Goal: Communication & Community: Answer question/provide support

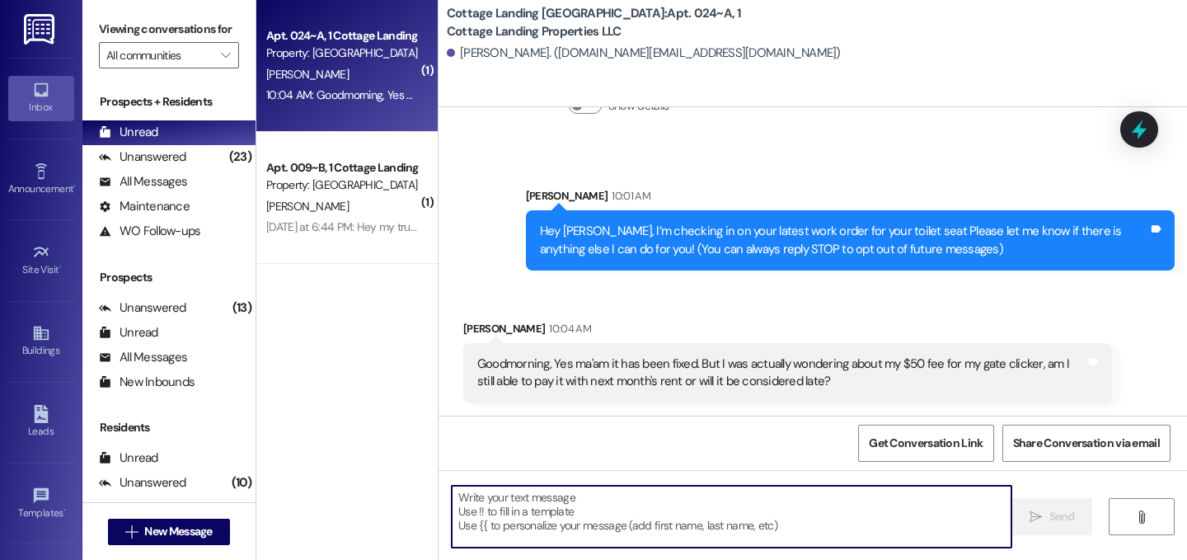
scroll to position [101, 0]
click at [582, 519] on textarea at bounding box center [732, 517] width 560 height 62
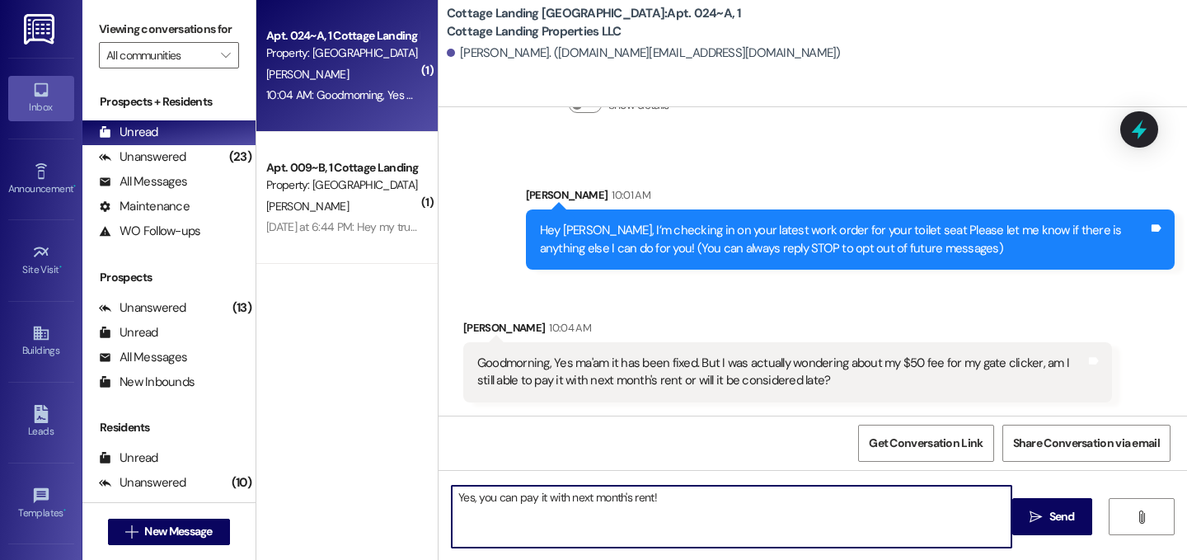
type textarea "Yes, you can pay it with next month's rent!"
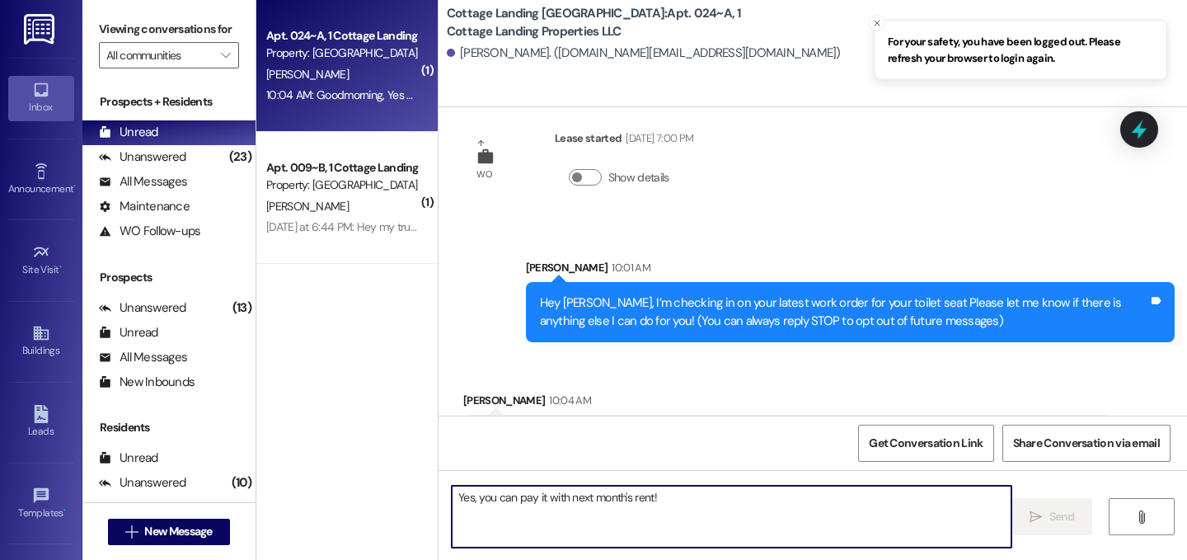
scroll to position [15, 0]
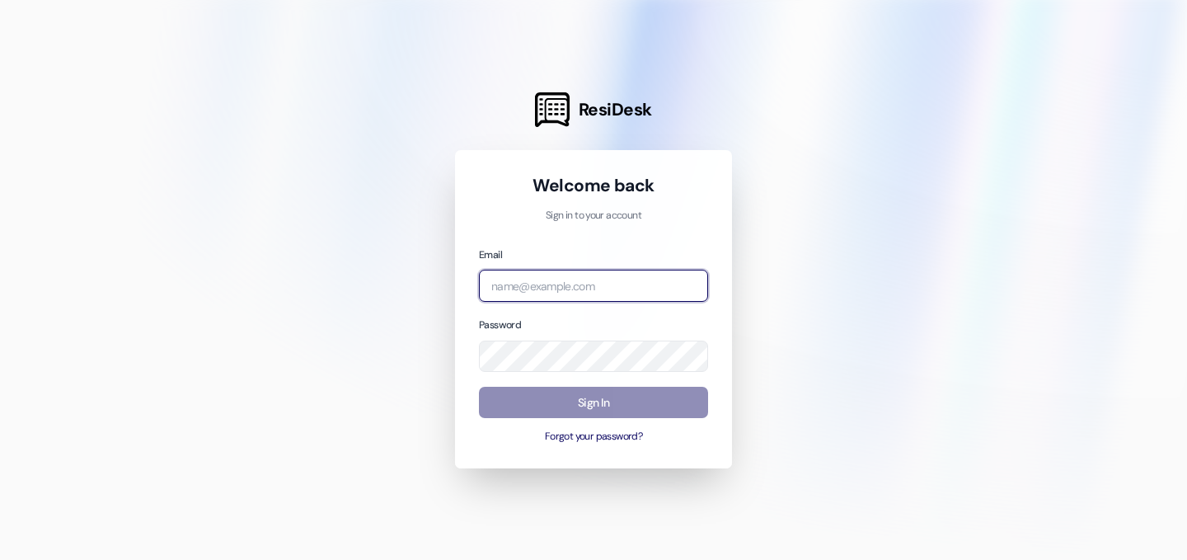
type input "lily@cottagelandinglafayette.com"
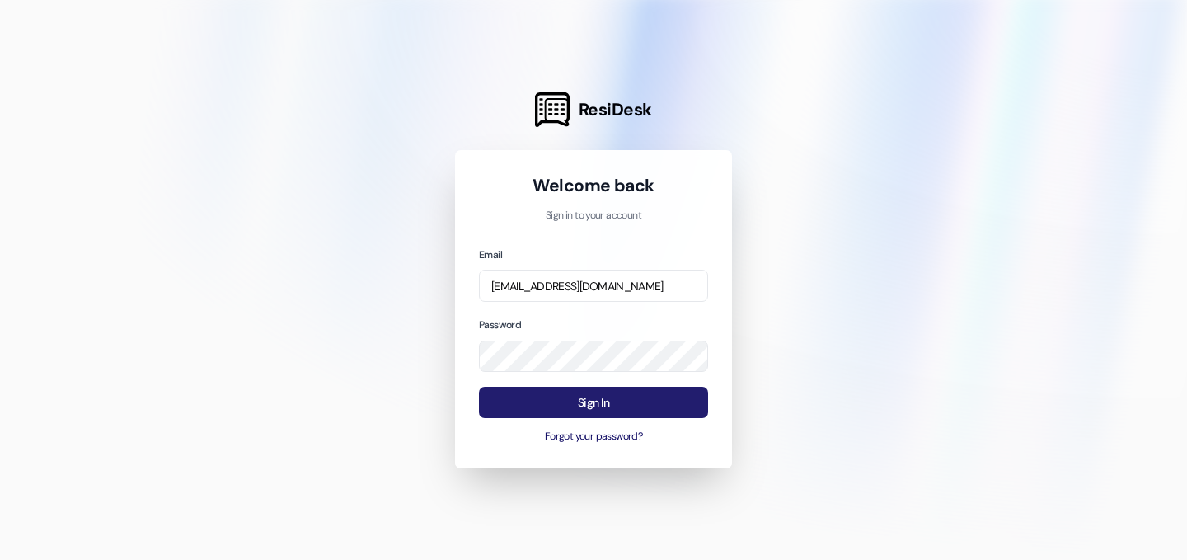
click at [672, 408] on button "Sign In" at bounding box center [593, 403] width 229 height 32
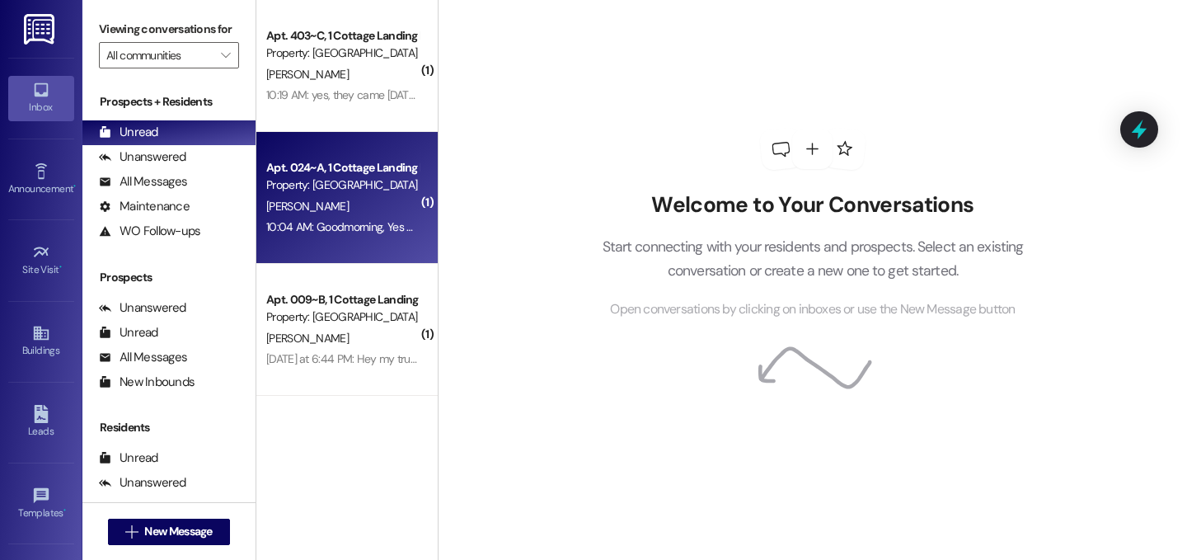
click at [344, 224] on div "10:04 AM: Goodmorning, Yes ma'am it has been fixed. But I was actually wonderin…" at bounding box center [729, 226] width 926 height 15
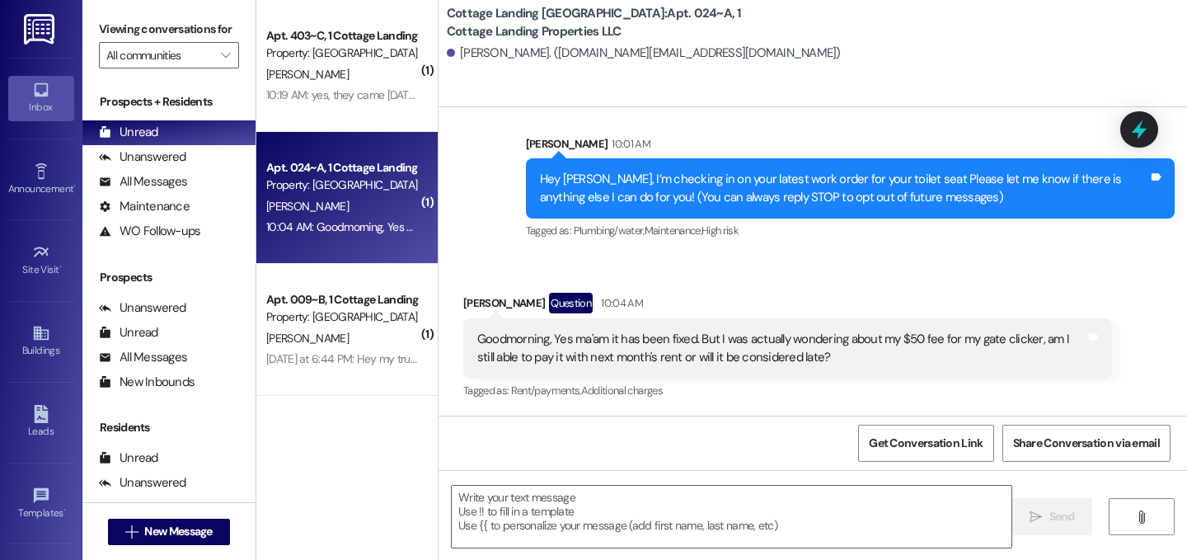
scroll to position [153, 0]
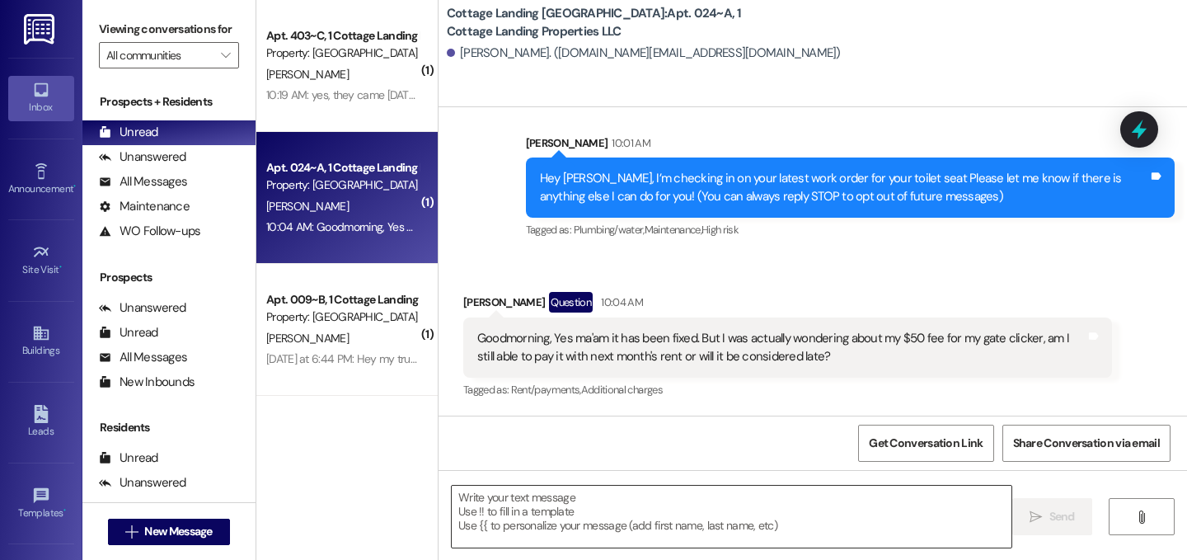
click at [562, 510] on textarea at bounding box center [732, 517] width 560 height 62
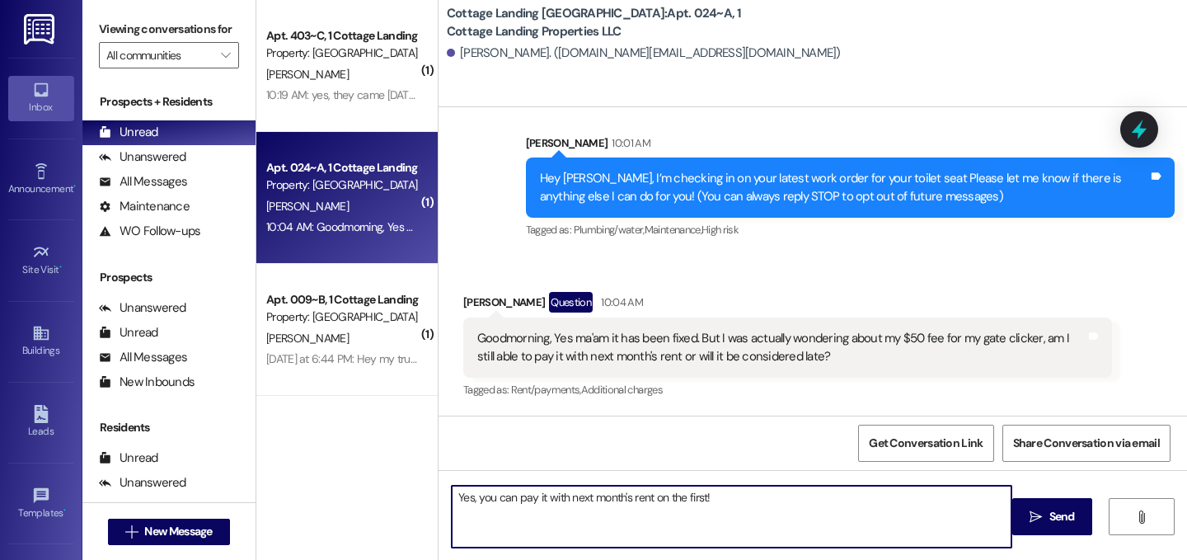
type textarea "Yes, you can pay it with next month's rent on the first!"
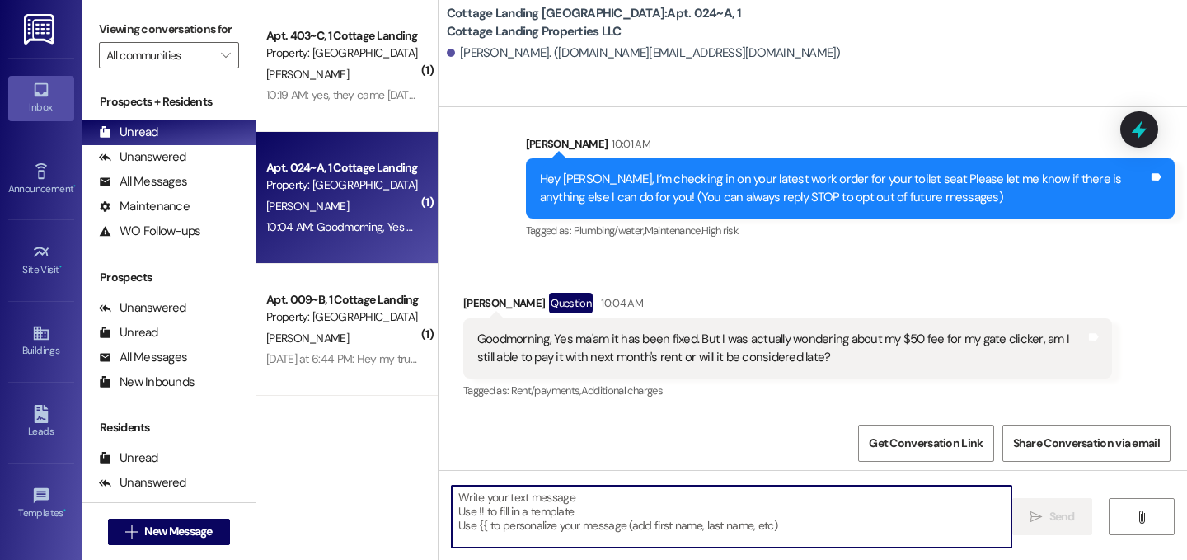
scroll to position [267, 0]
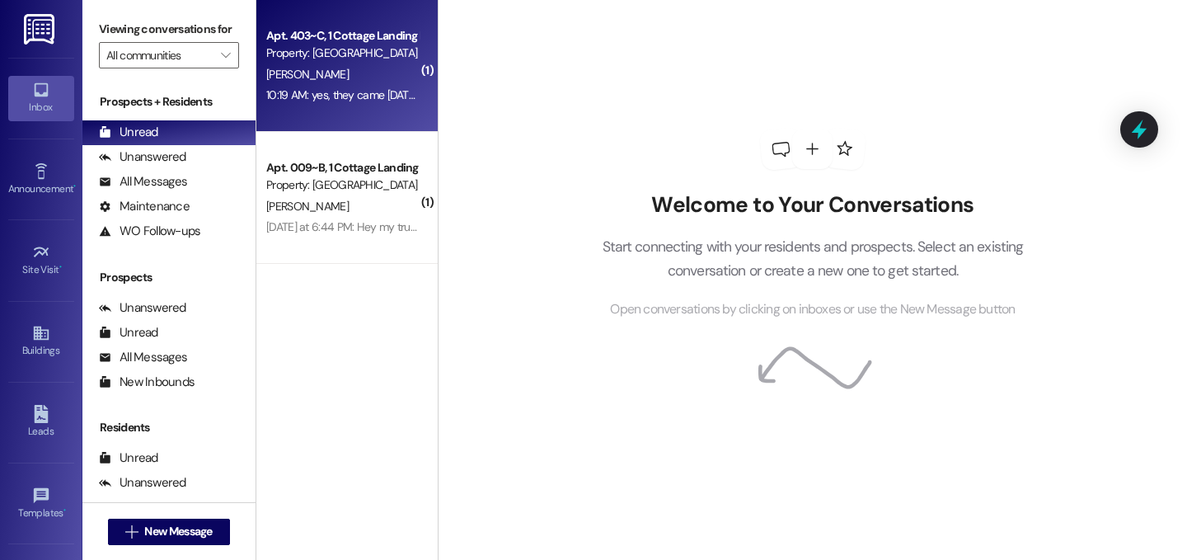
click at [356, 96] on div "10:19 AM: yes, they came [DATE]!!! thanks so much! 10:19 AM: yes, they came [DA…" at bounding box center [386, 94] width 241 height 15
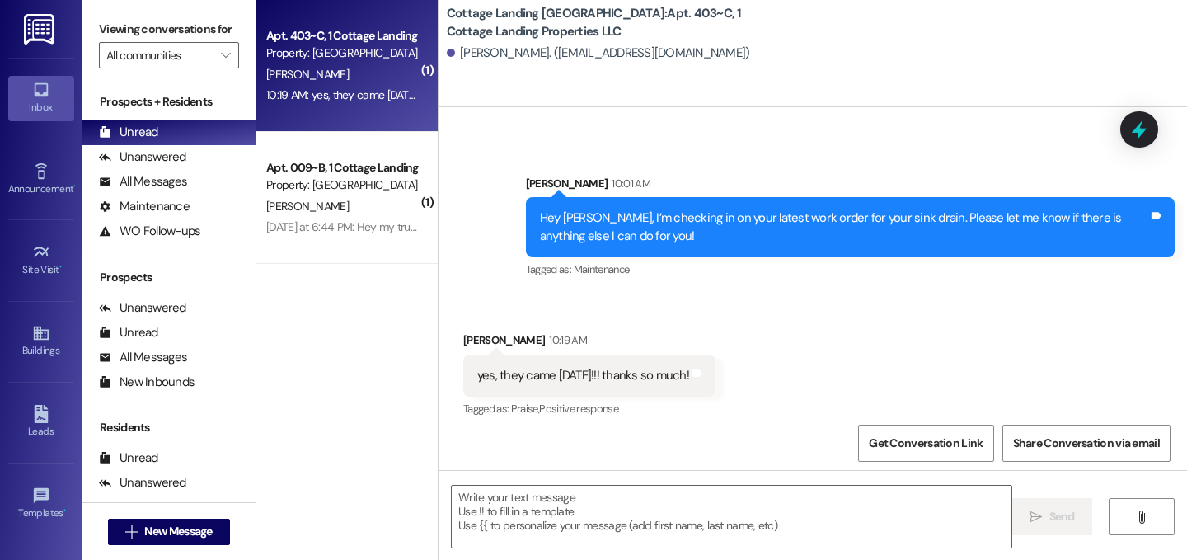
scroll to position [2697, 0]
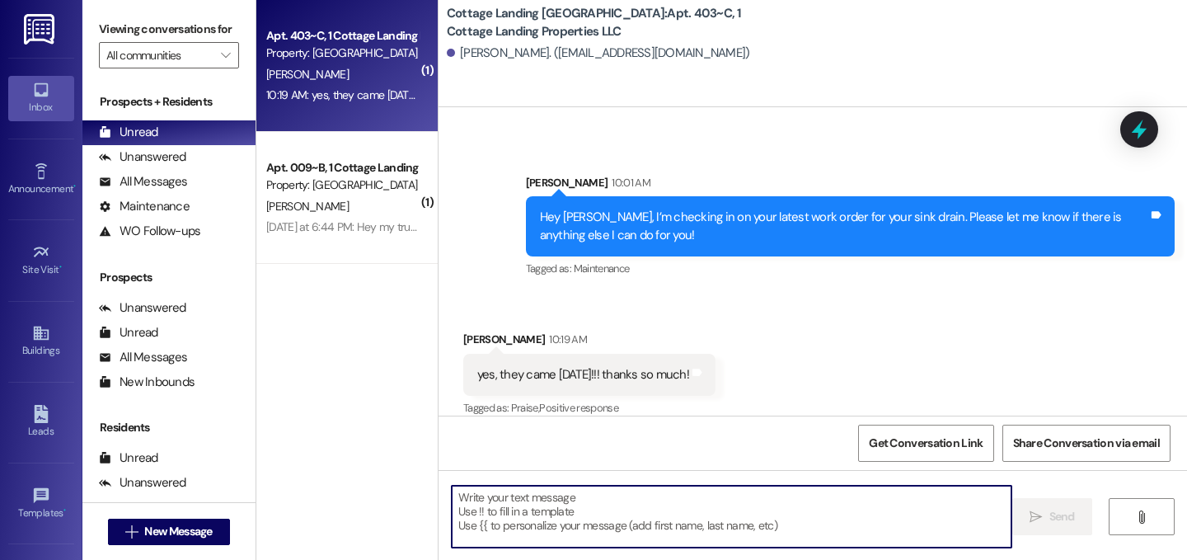
click at [646, 489] on textarea at bounding box center [732, 517] width 560 height 62
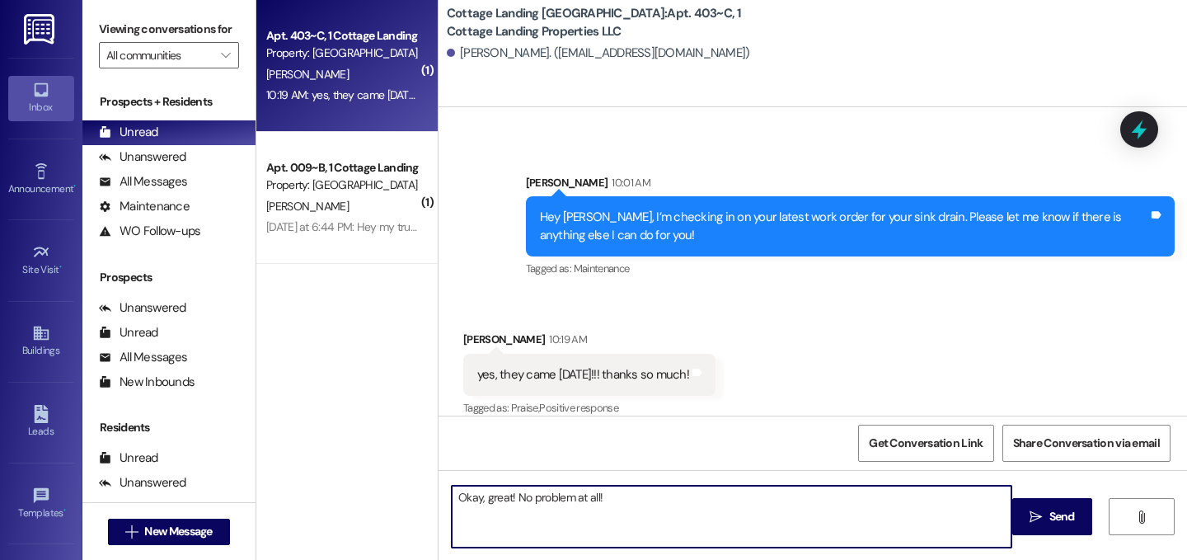
type textarea "Okay, great! No problem at all!"
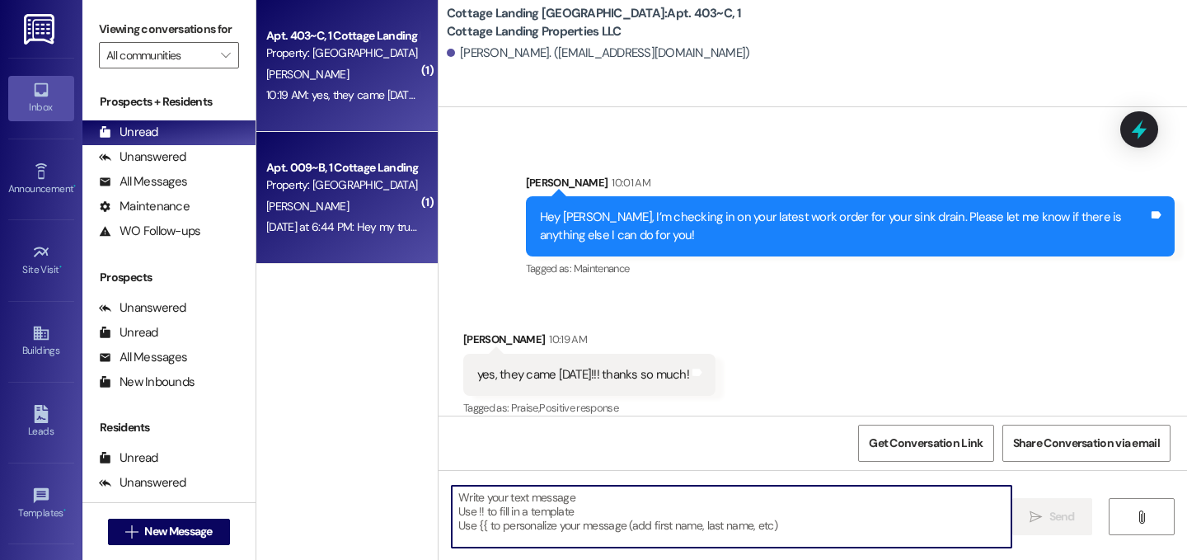
click at [344, 202] on div "[PERSON_NAME]" at bounding box center [343, 206] width 156 height 21
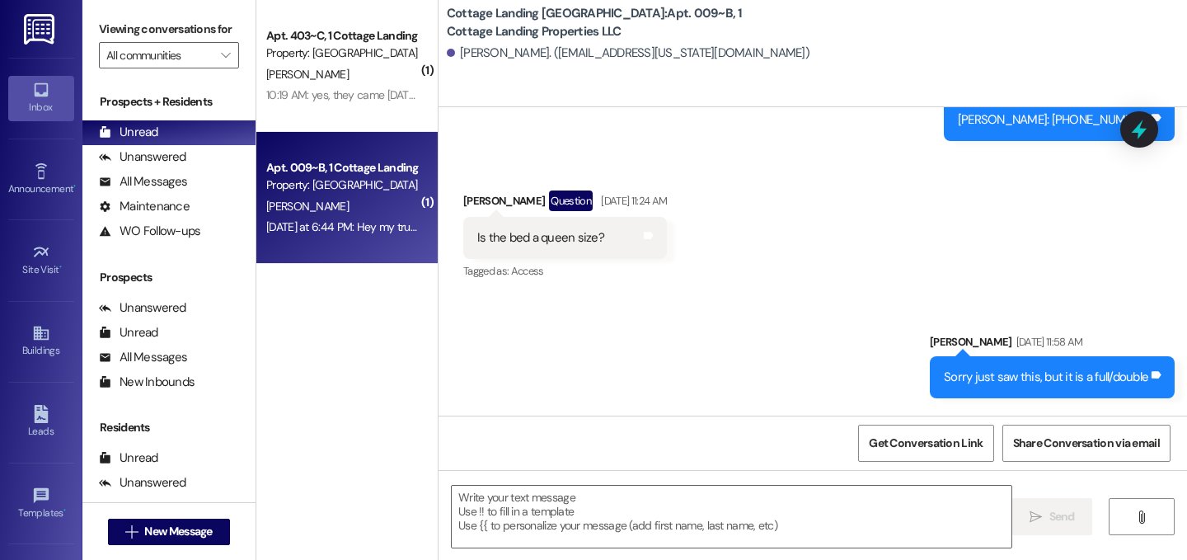
scroll to position [37444, 0]
